Goal: Book appointment/travel/reservation

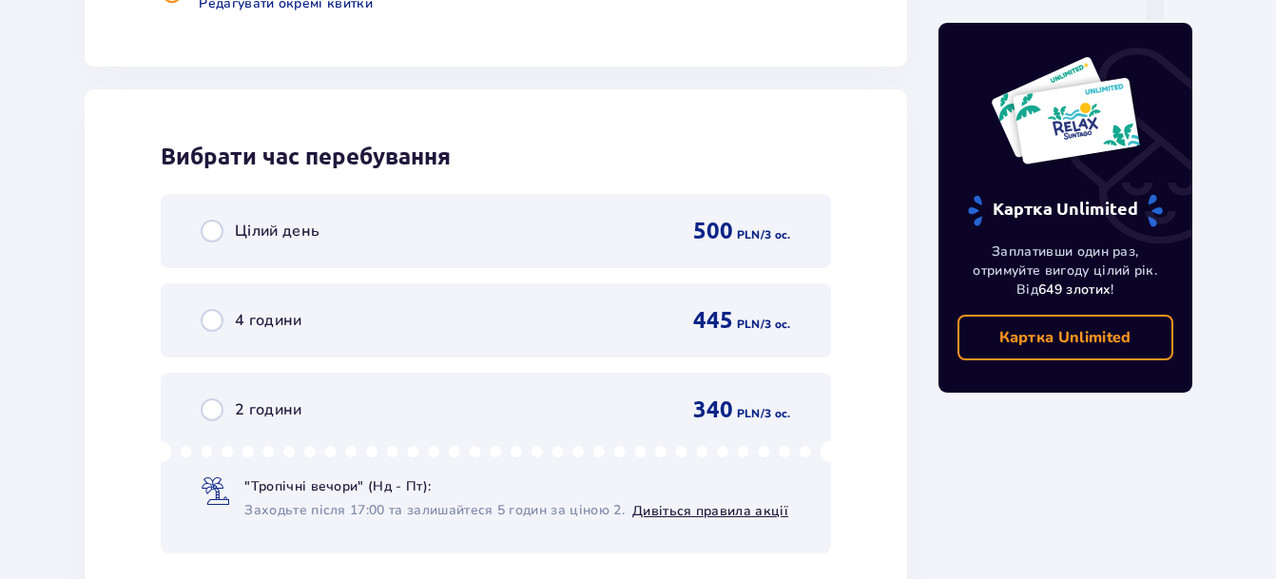
scroll to position [2074, 0]
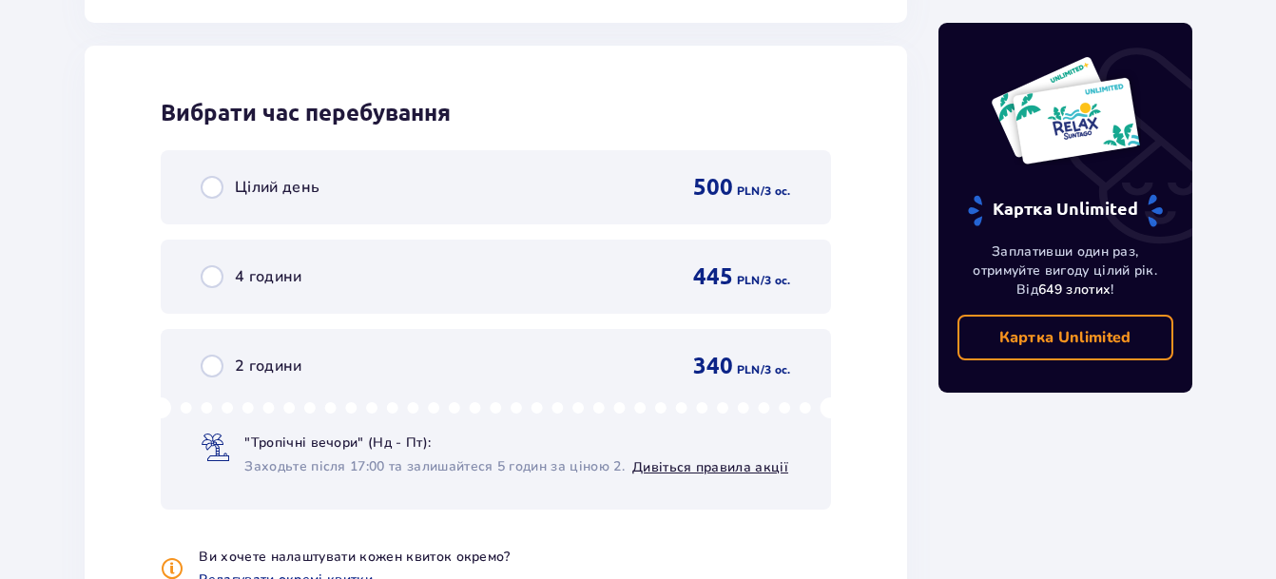
click at [212, 189] on input "radio" at bounding box center [212, 187] width 23 height 23
radio input "true"
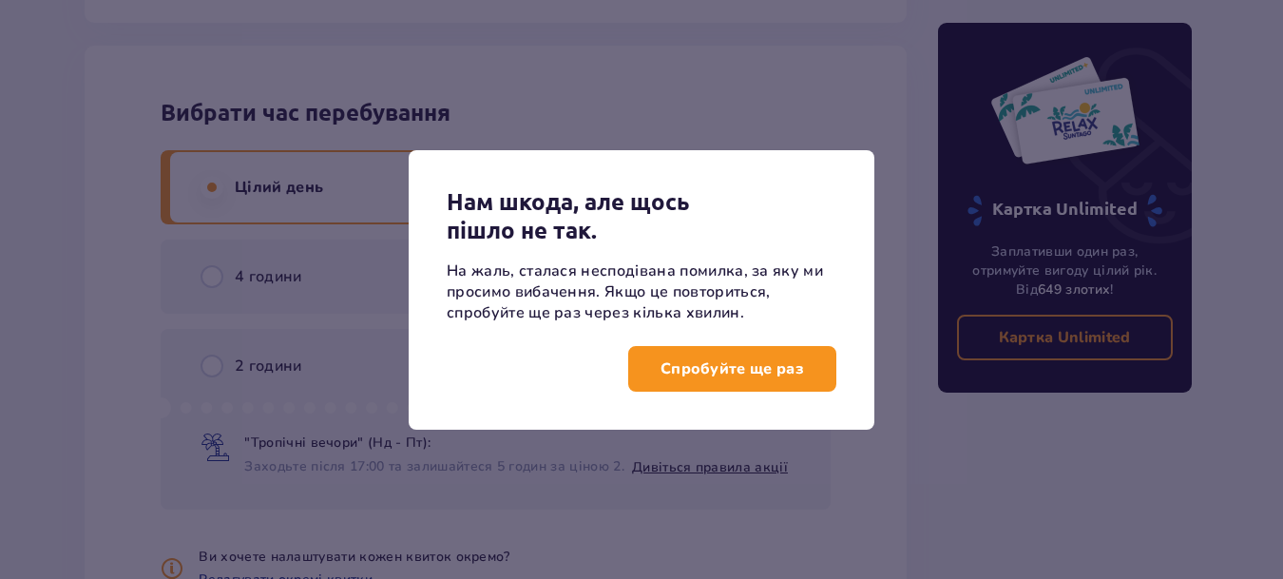
click at [678, 365] on p "Спробуйте ще раз" at bounding box center [733, 368] width 144 height 21
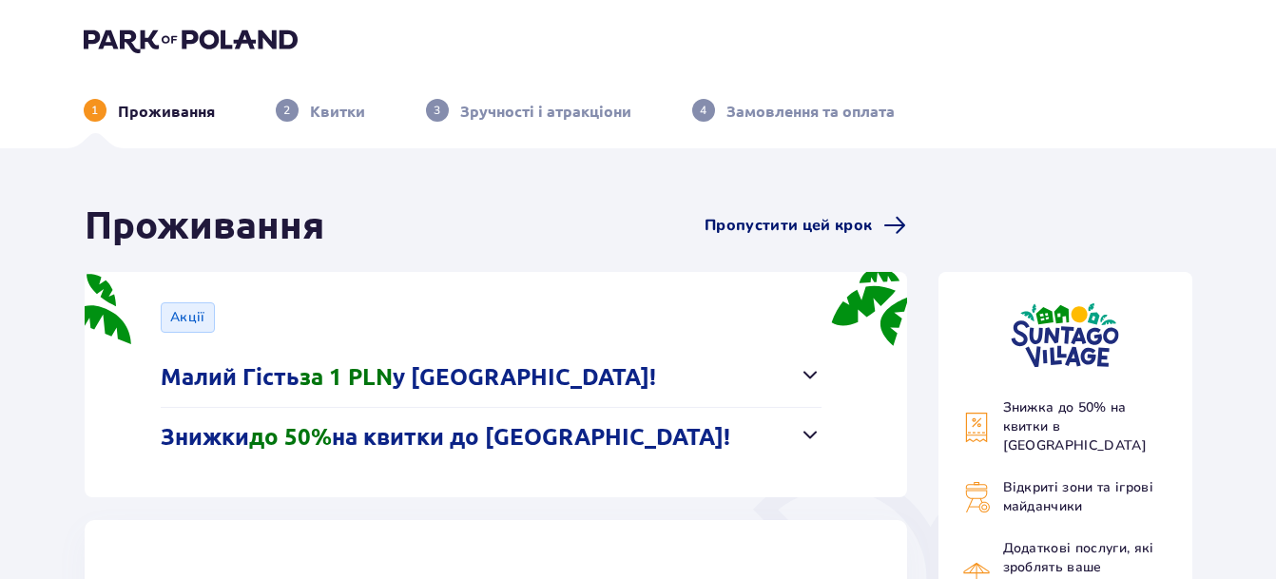
click at [723, 222] on span "Пропустити цей крок" at bounding box center [787, 225] width 167 height 21
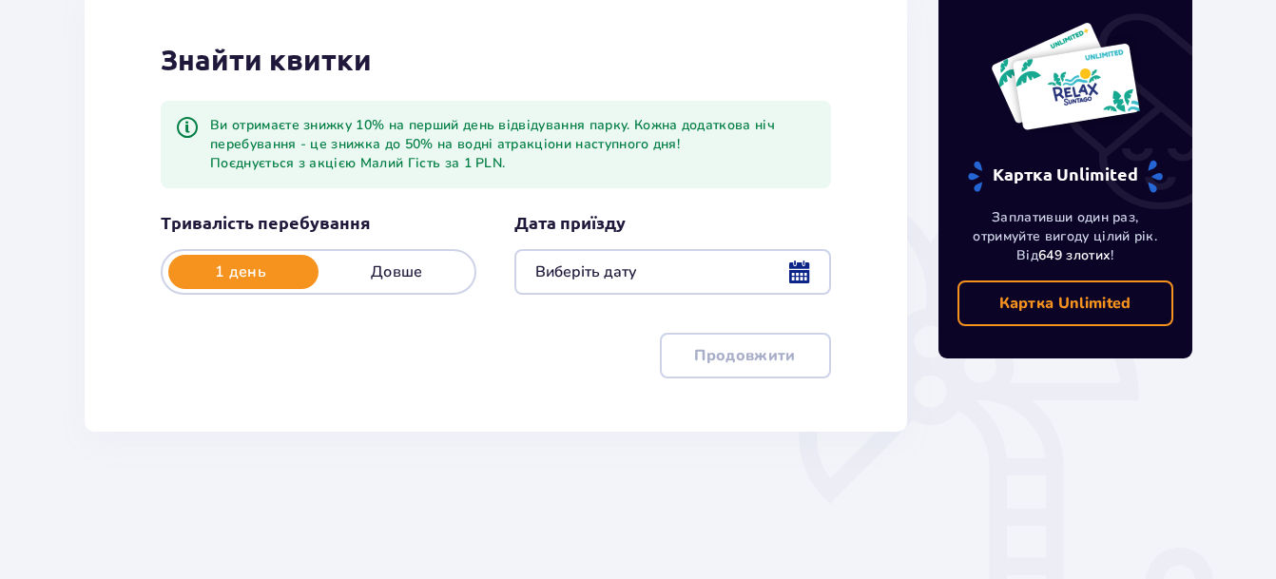
scroll to position [285, 0]
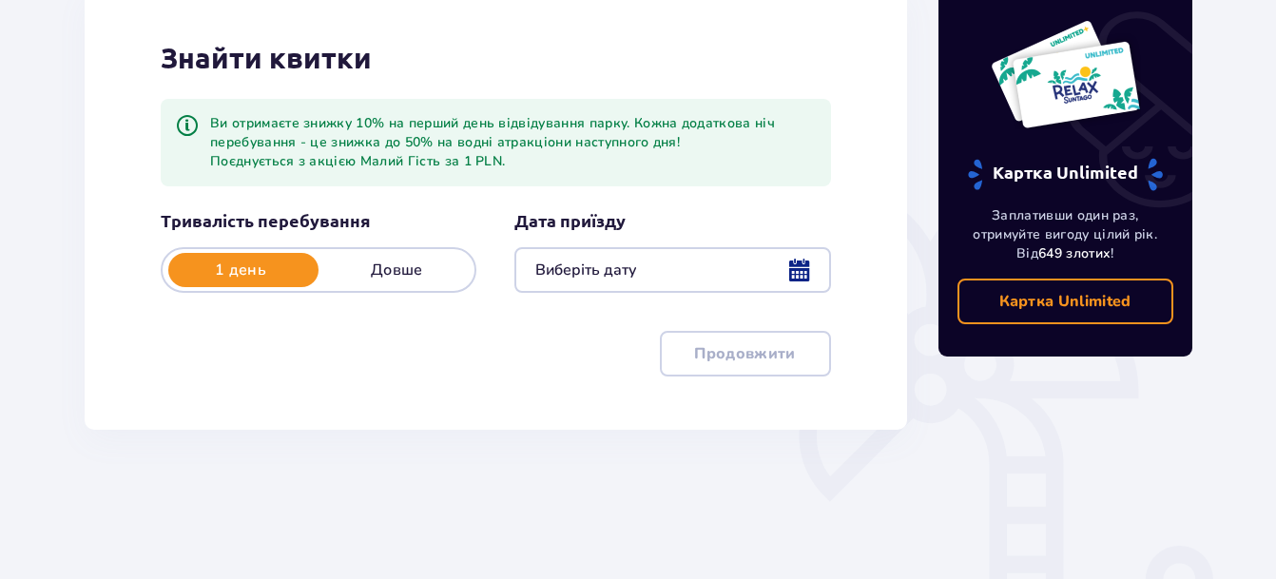
click at [778, 259] on div at bounding box center [672, 270] width 316 height 46
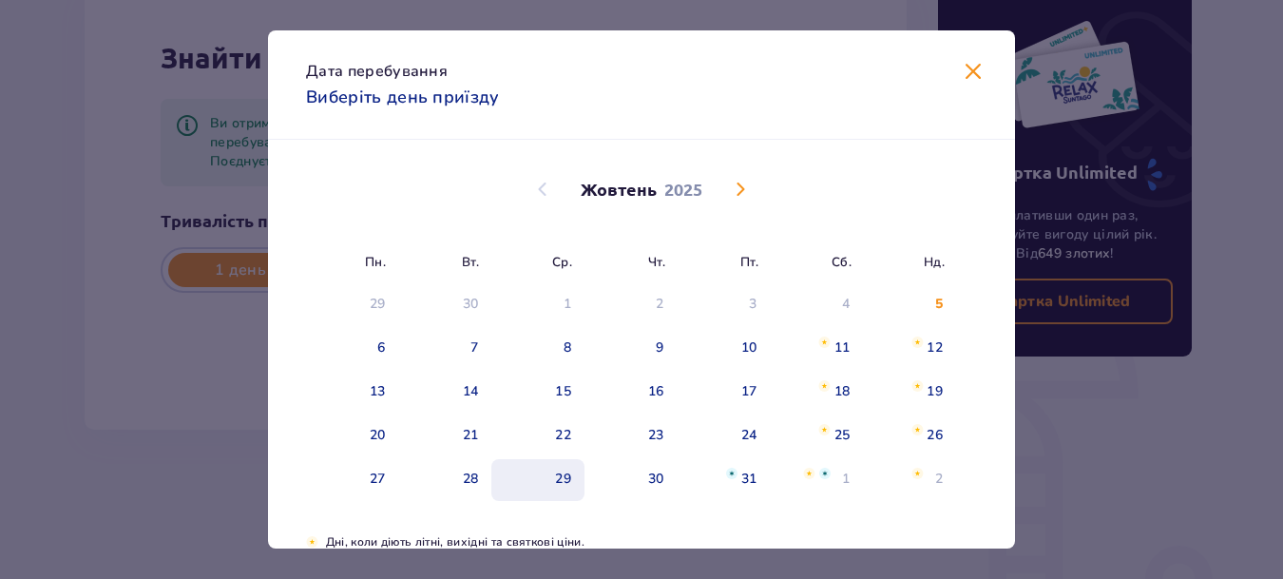
click at [565, 485] on div "29" at bounding box center [563, 479] width 16 height 19
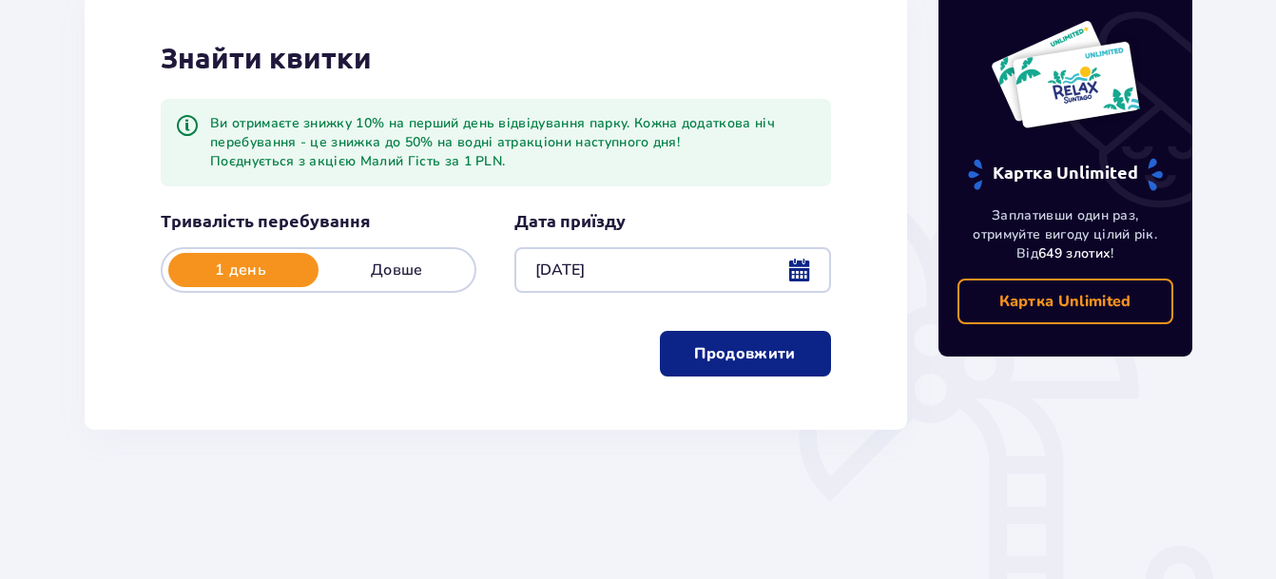
click at [739, 358] on p "Продовжити" at bounding box center [744, 353] width 101 height 21
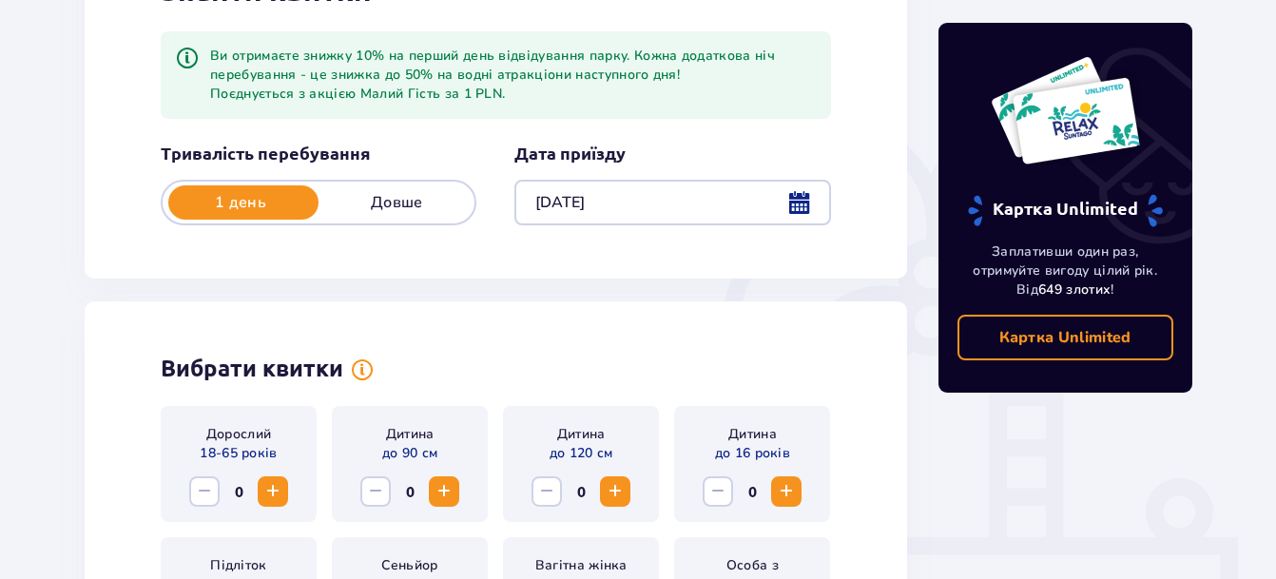
scroll to position [346, 0]
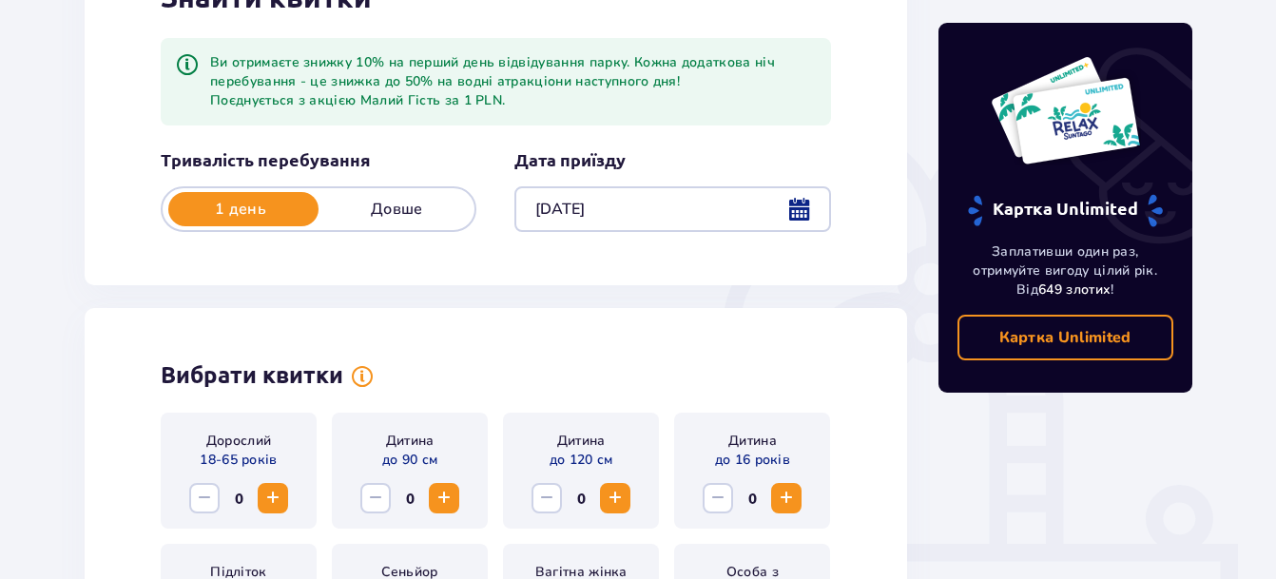
click at [615, 188] on div at bounding box center [672, 209] width 316 height 46
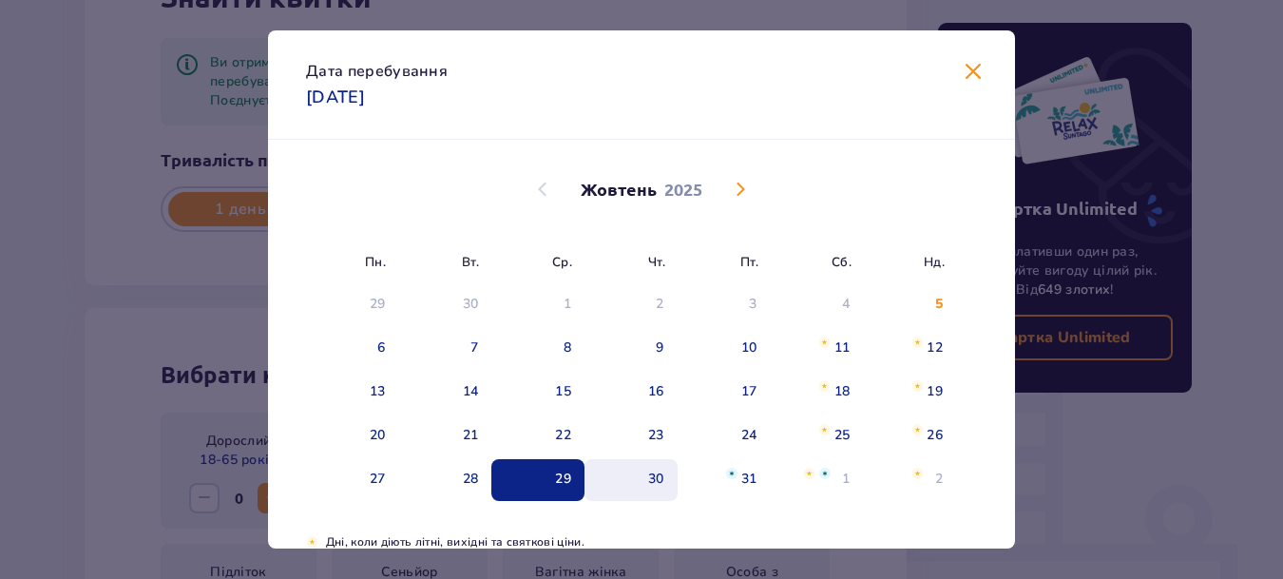
click at [629, 481] on div "30" at bounding box center [631, 480] width 93 height 42
click at [648, 481] on div "30" at bounding box center [656, 479] width 16 height 19
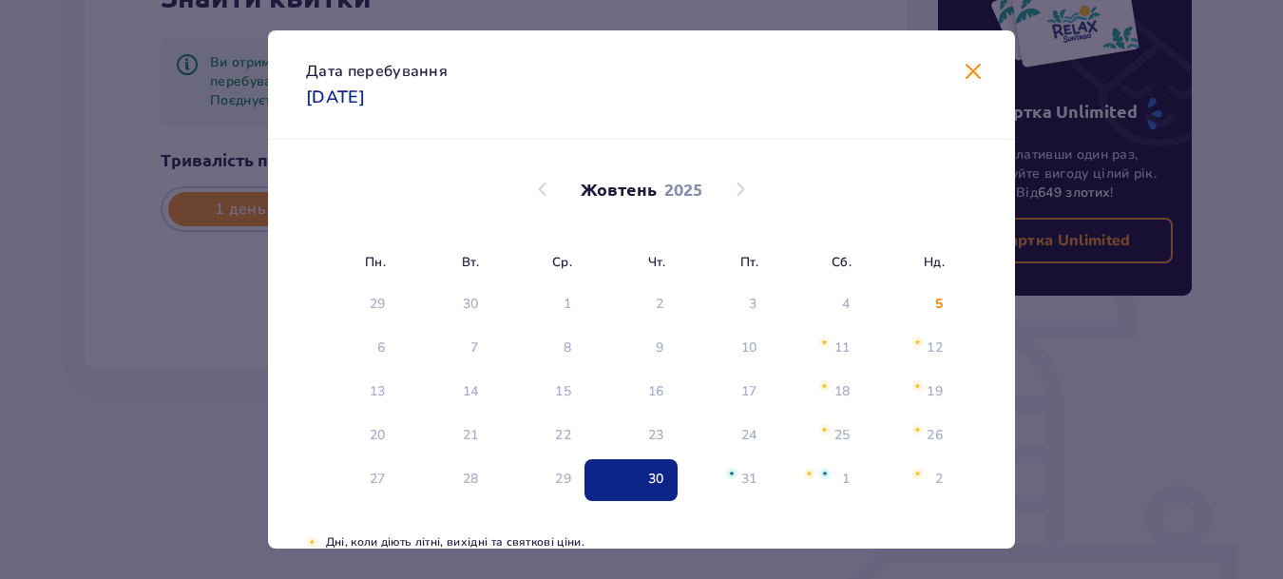
type input "[DATE]"
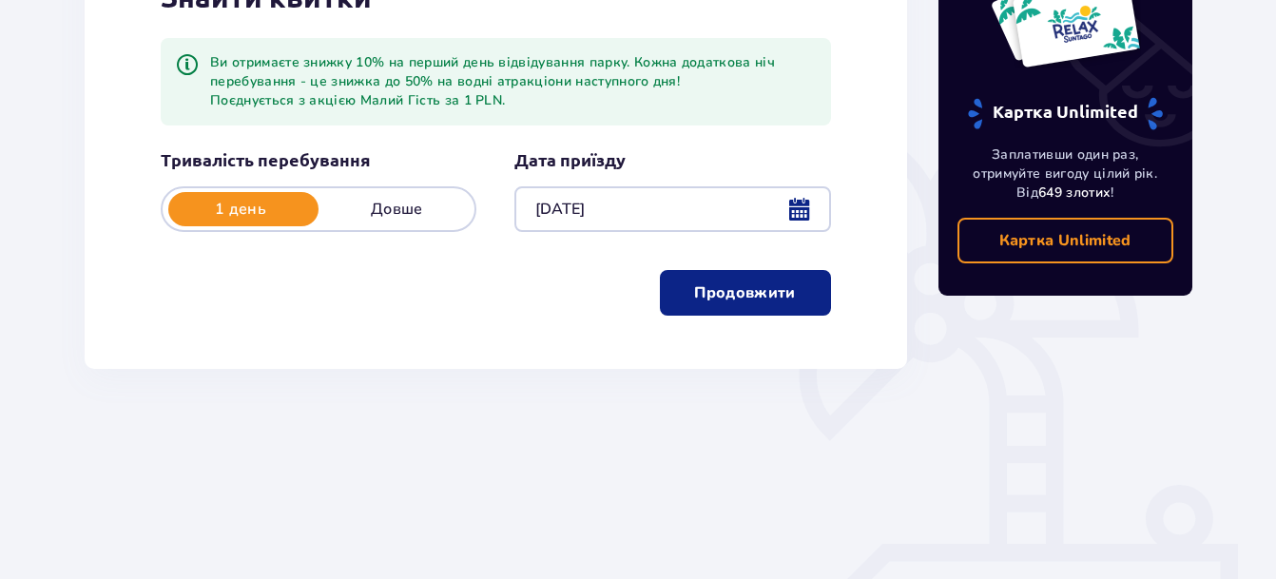
click at [731, 287] on p "Продовжити" at bounding box center [744, 292] width 101 height 21
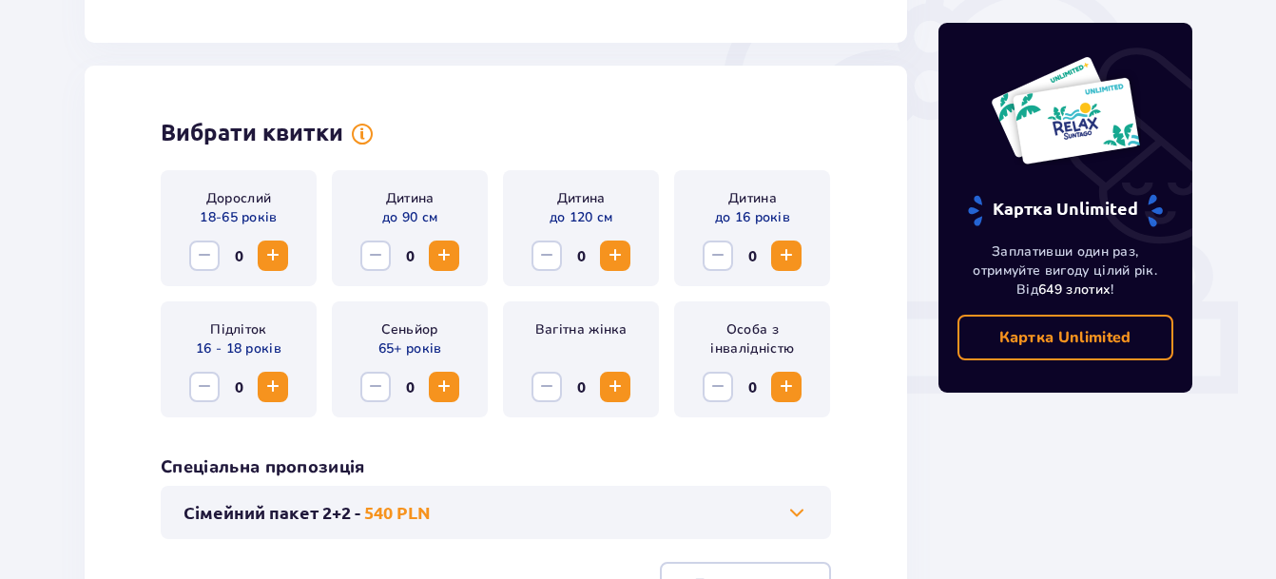
scroll to position [631, 0]
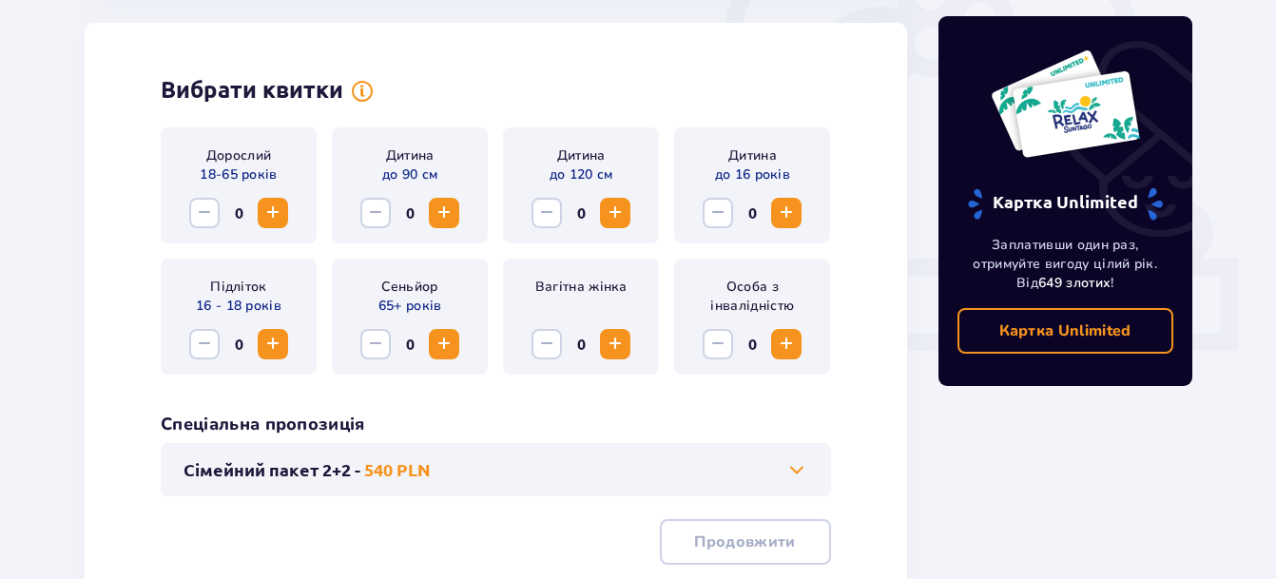
click at [781, 216] on span "Збільшити" at bounding box center [786, 213] width 23 height 23
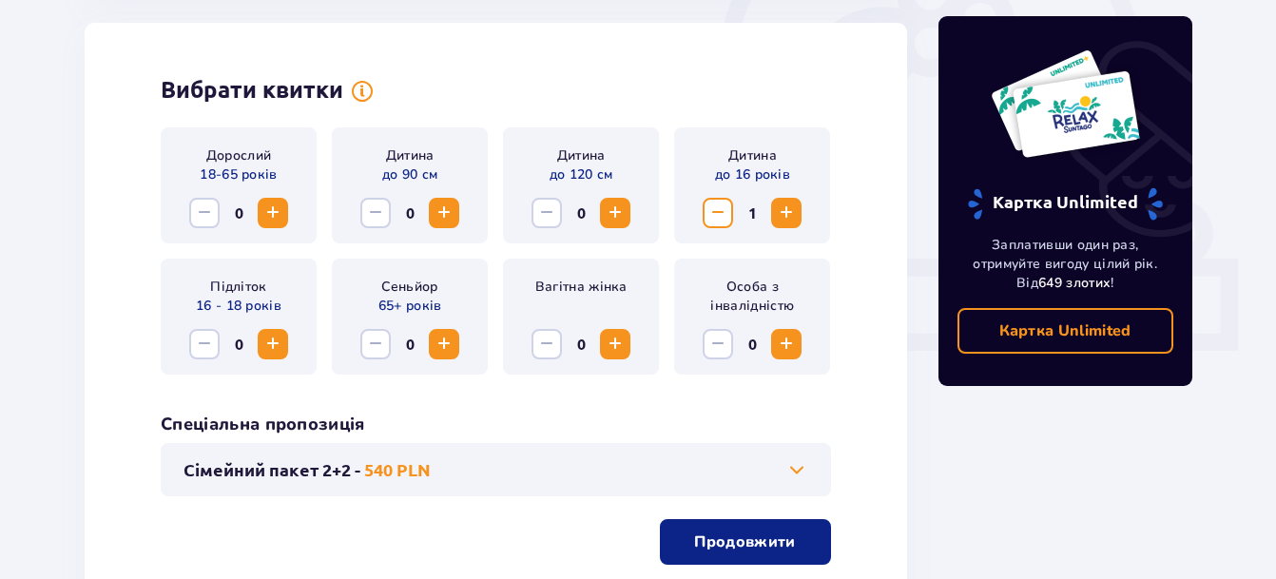
click at [279, 212] on span "Збільшити" at bounding box center [272, 213] width 23 height 23
click at [274, 215] on span "Збільшити" at bounding box center [272, 213] width 23 height 23
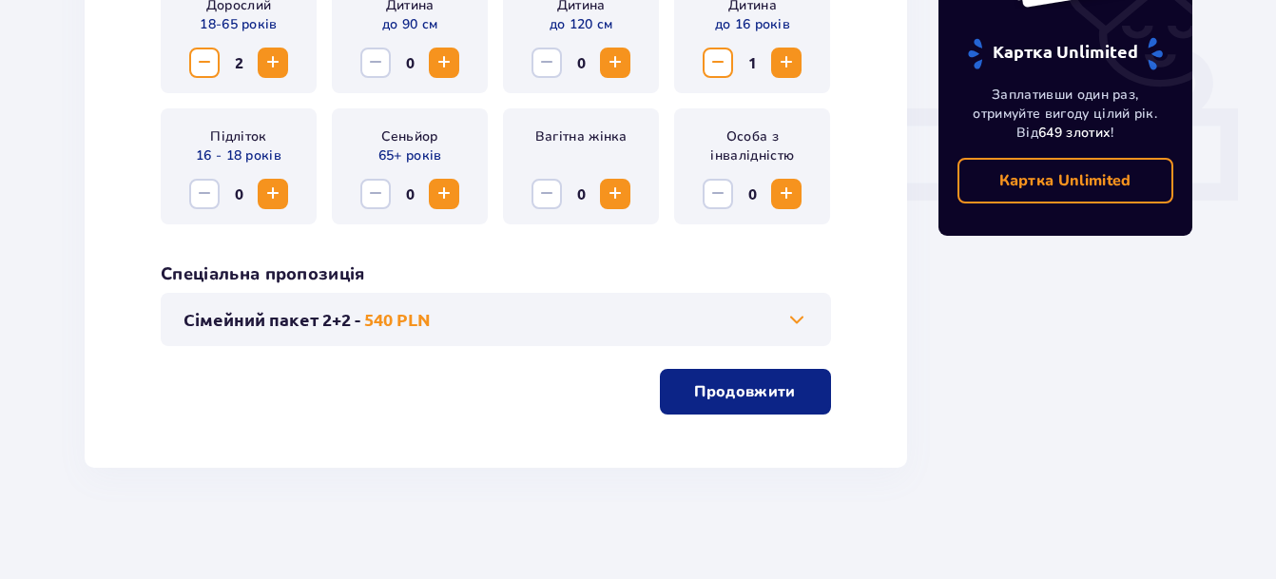
scroll to position [784, 0]
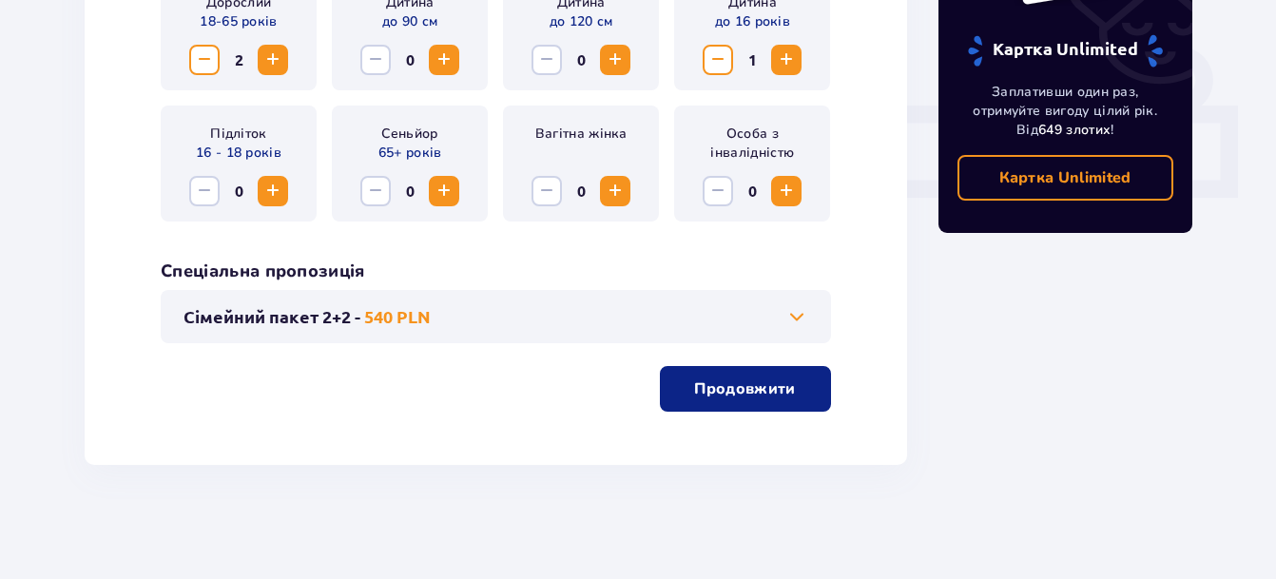
click at [715, 404] on button "Продовжити" at bounding box center [745, 389] width 171 height 46
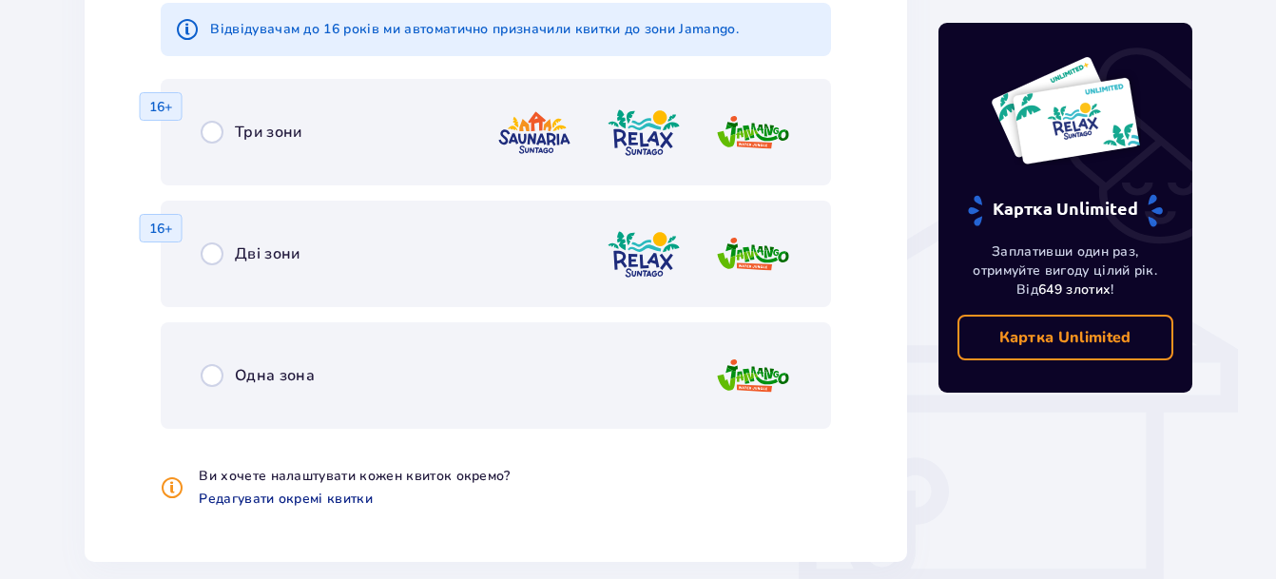
scroll to position [1348, 0]
click at [214, 133] on input "radio" at bounding box center [212, 133] width 23 height 23
radio input "true"
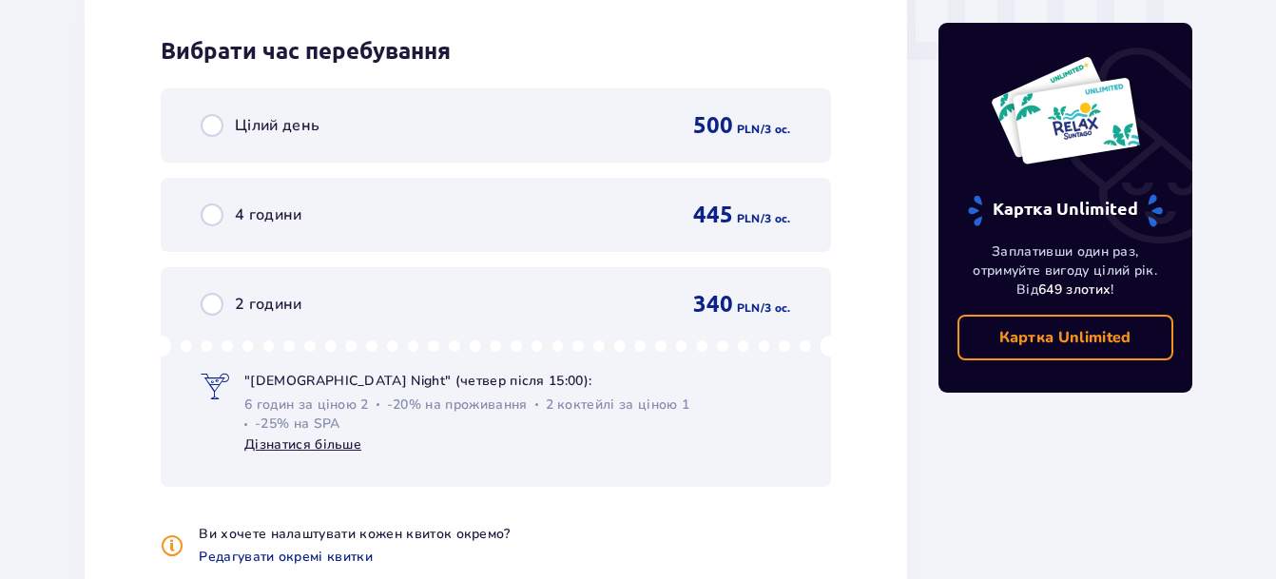
scroll to position [1983, 0]
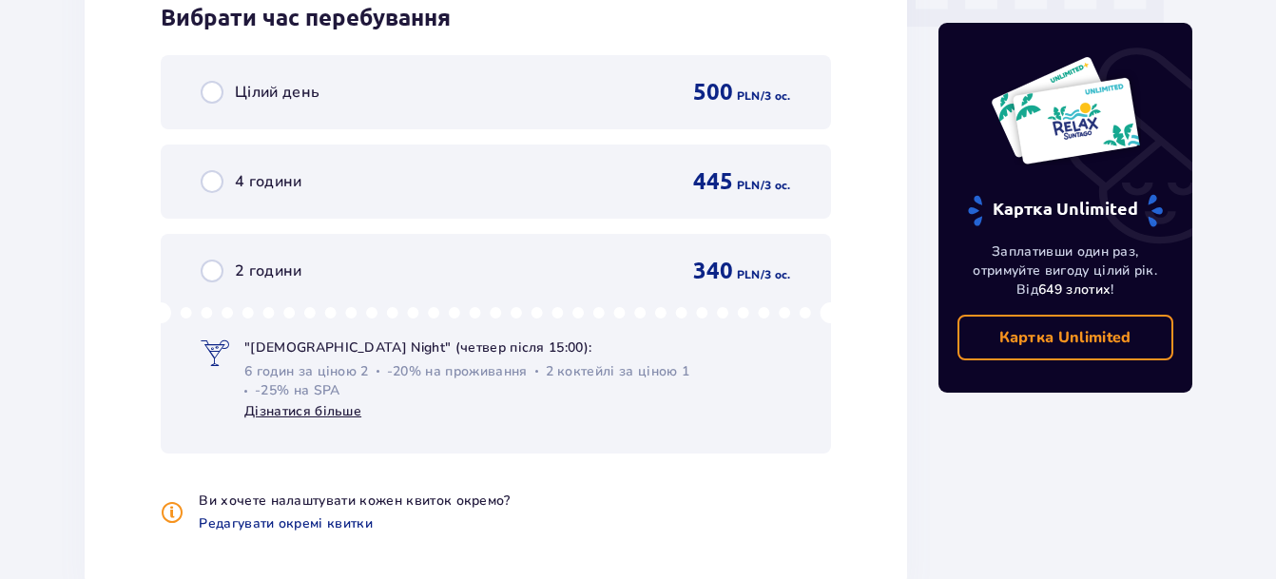
click at [216, 93] on input "radio" at bounding box center [212, 92] width 23 height 23
radio input "true"
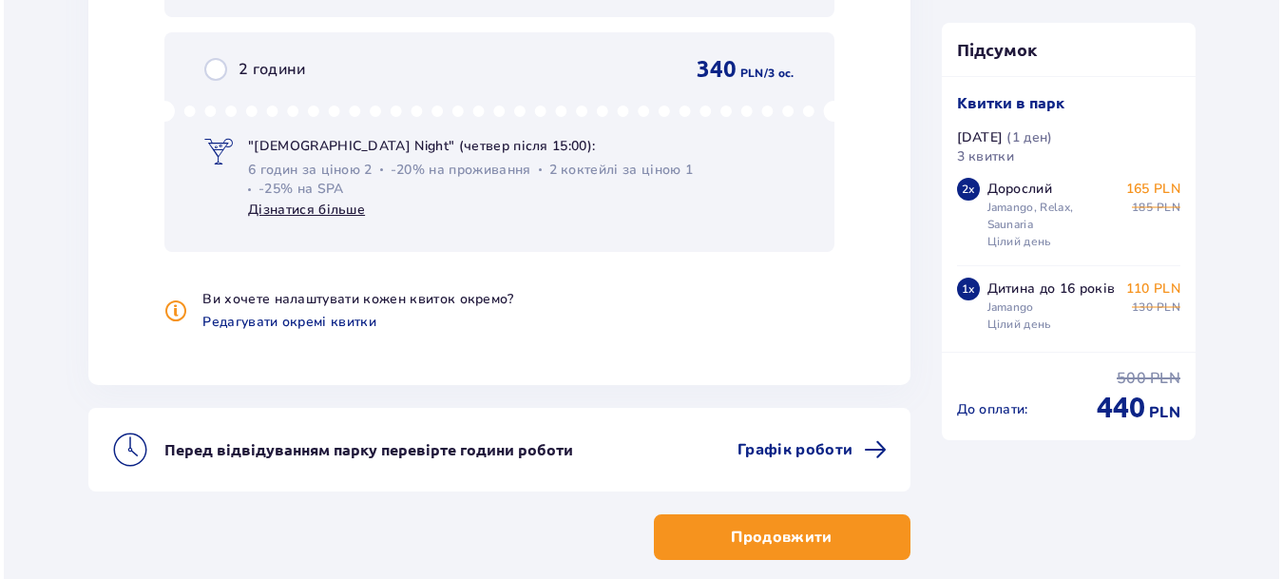
scroll to position [2279, 0]
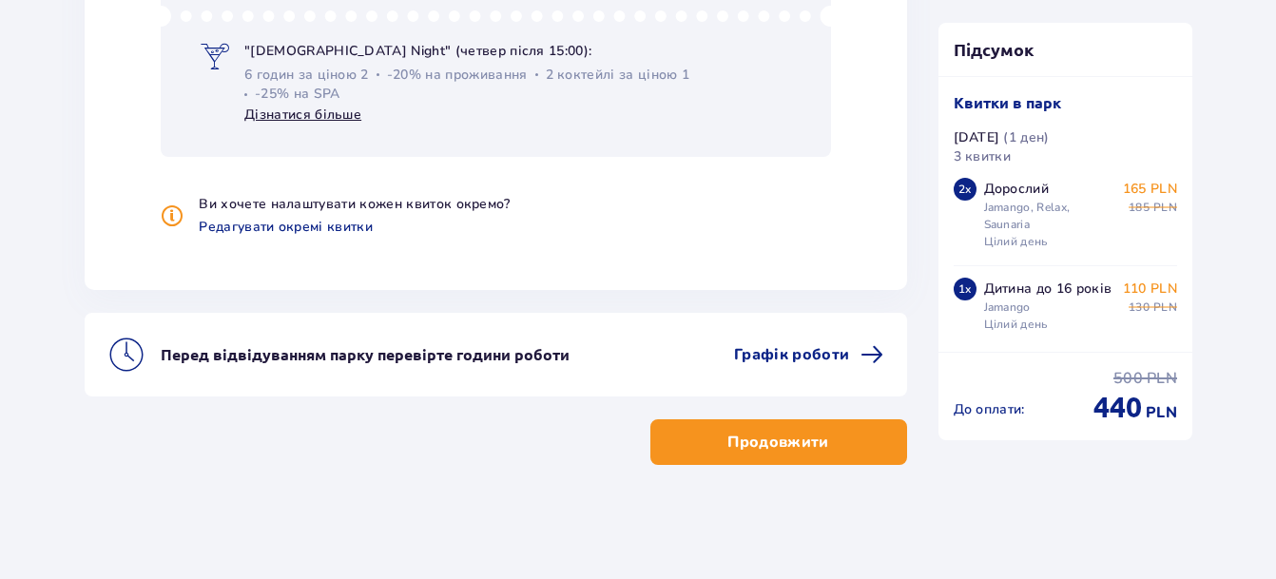
drag, startPoint x: 840, startPoint y: 356, endPoint x: 289, endPoint y: 475, distance: 563.9
click at [757, 350] on span "Графік роботи" at bounding box center [791, 354] width 115 height 21
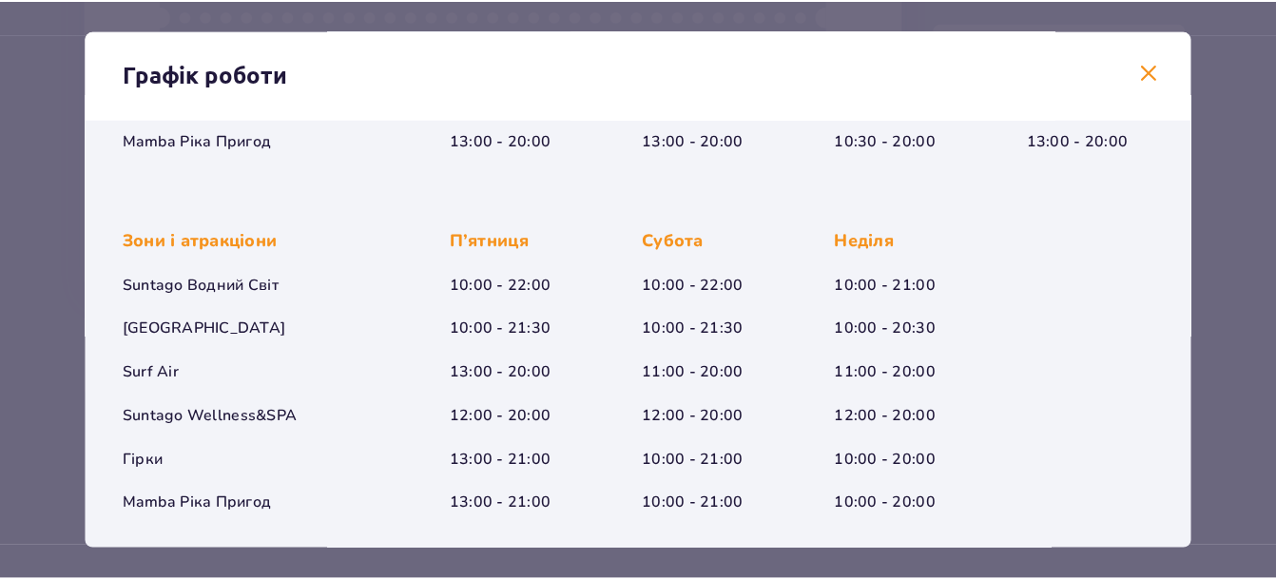
scroll to position [427, 0]
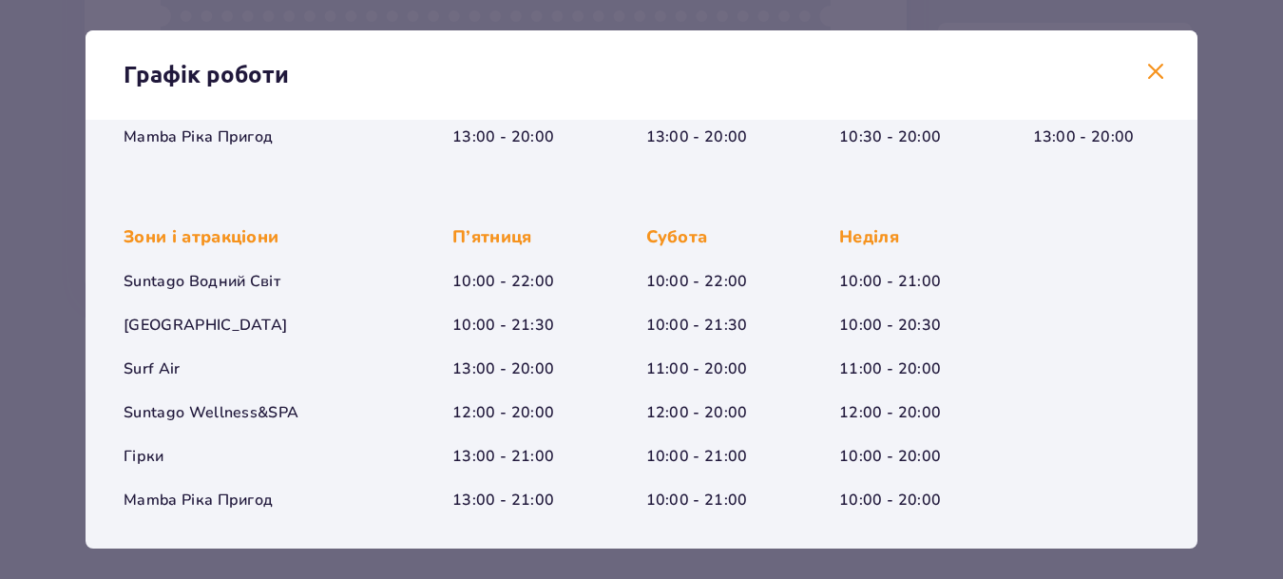
click at [1153, 73] on span at bounding box center [1155, 72] width 23 height 23
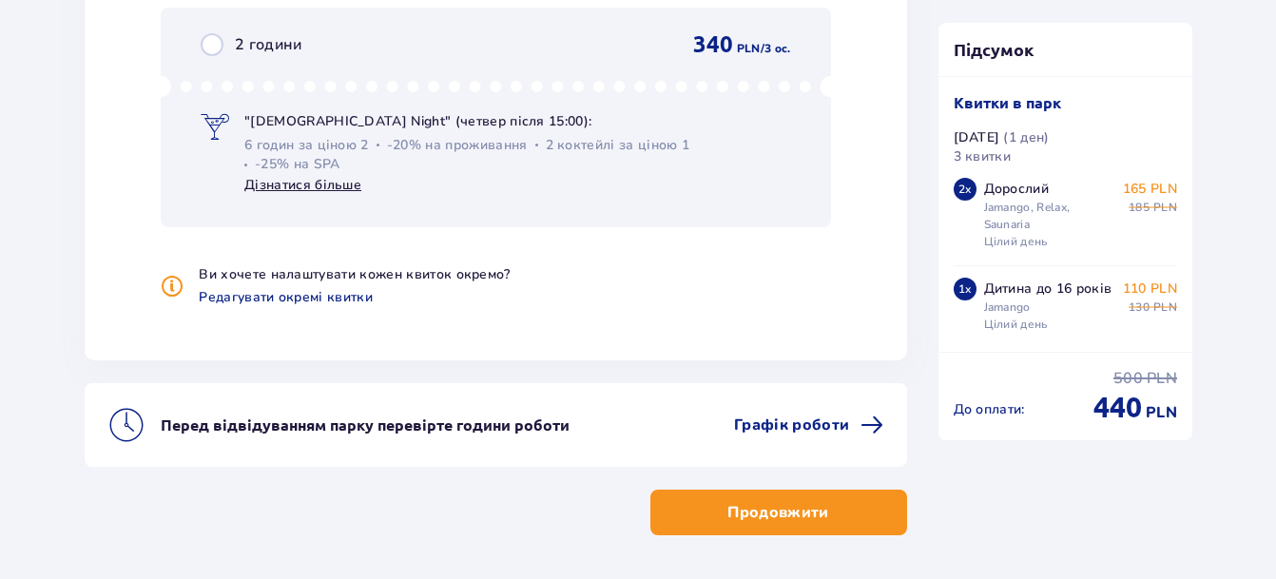
scroll to position [2279, 0]
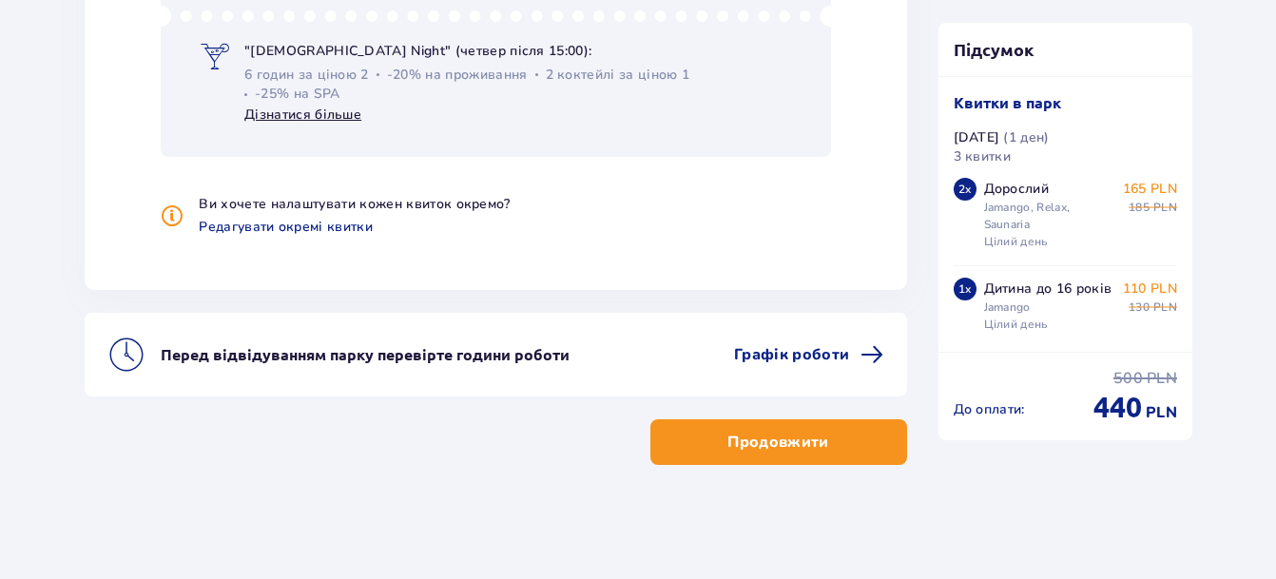
click at [768, 442] on p "Продовжити" at bounding box center [777, 442] width 101 height 21
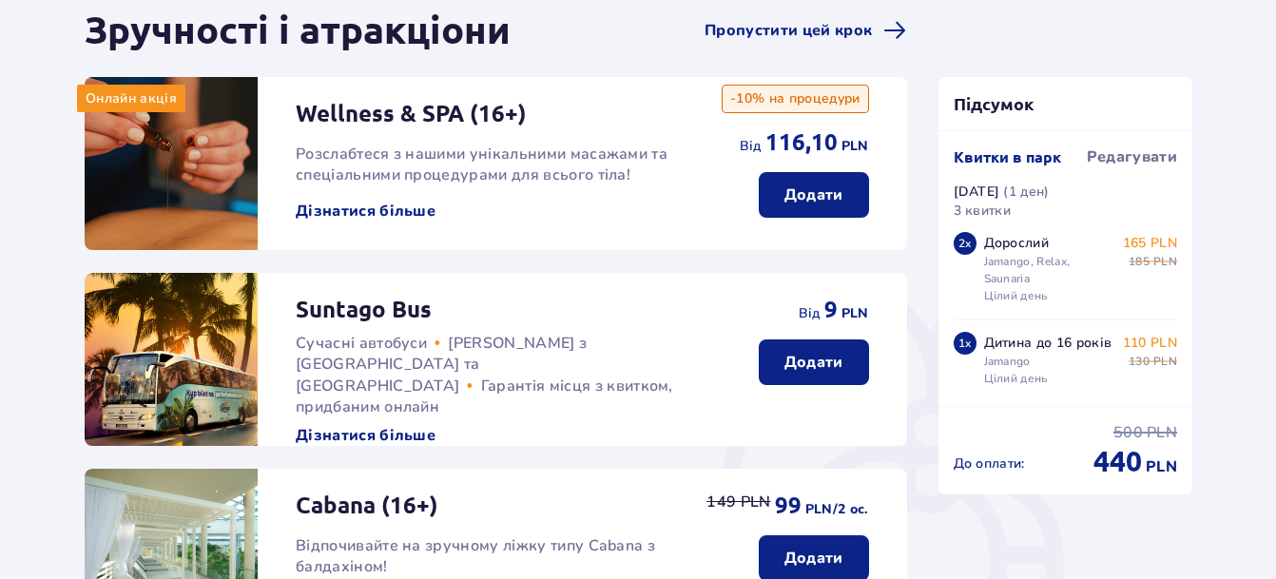
scroll to position [95, 0]
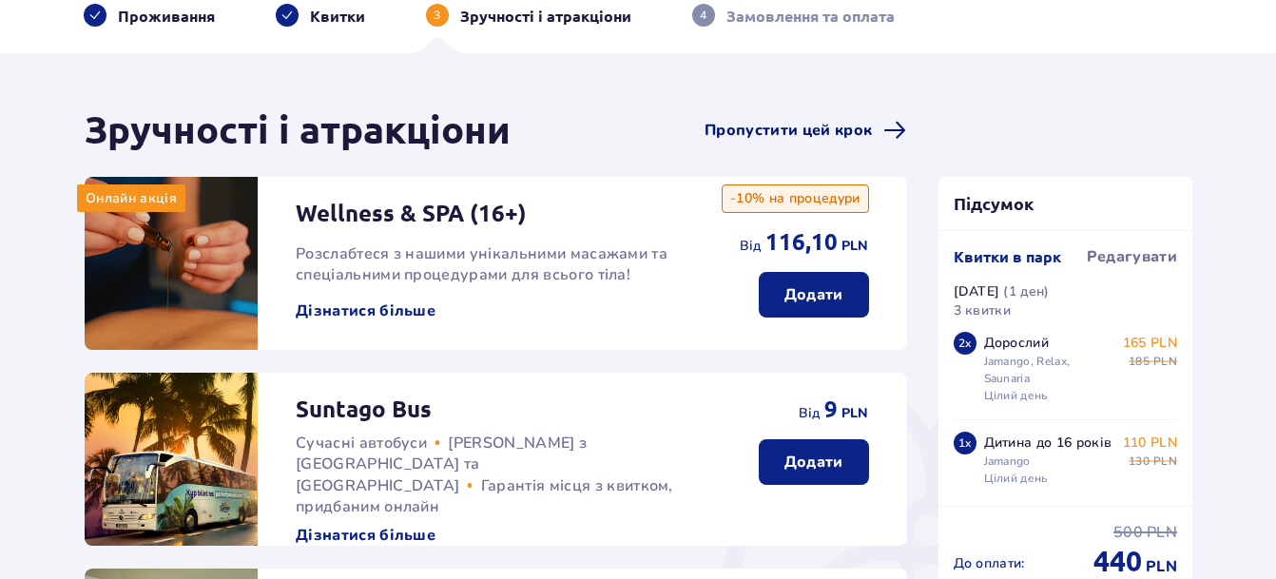
click at [802, 126] on span "Пропустити цей крок" at bounding box center [787, 130] width 167 height 21
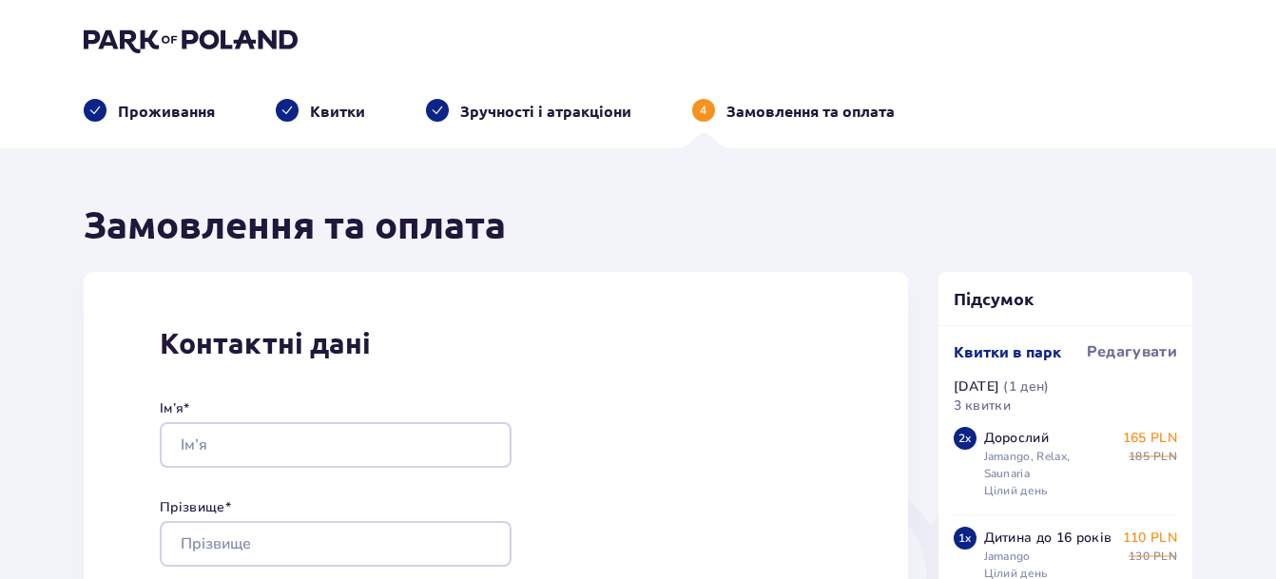
scroll to position [379, 0]
